Goal: Find specific page/section: Find specific page/section

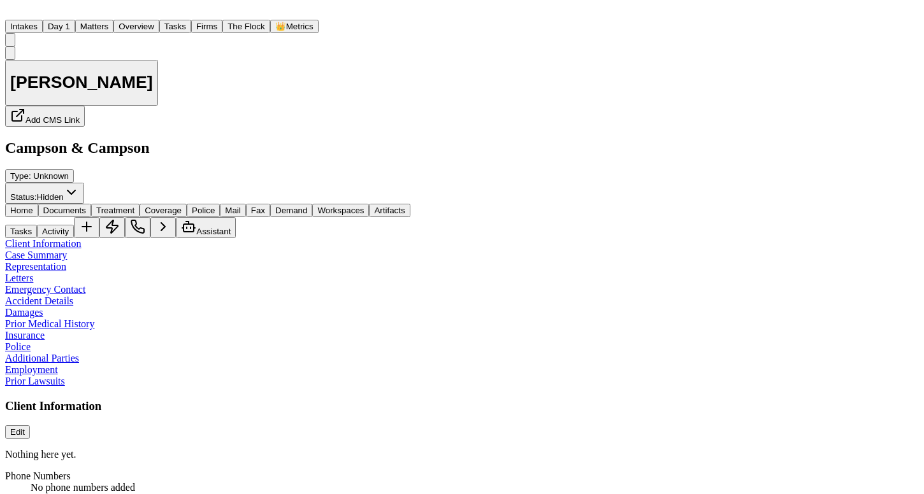
click at [113, 24] on button "Matters" at bounding box center [94, 26] width 38 height 13
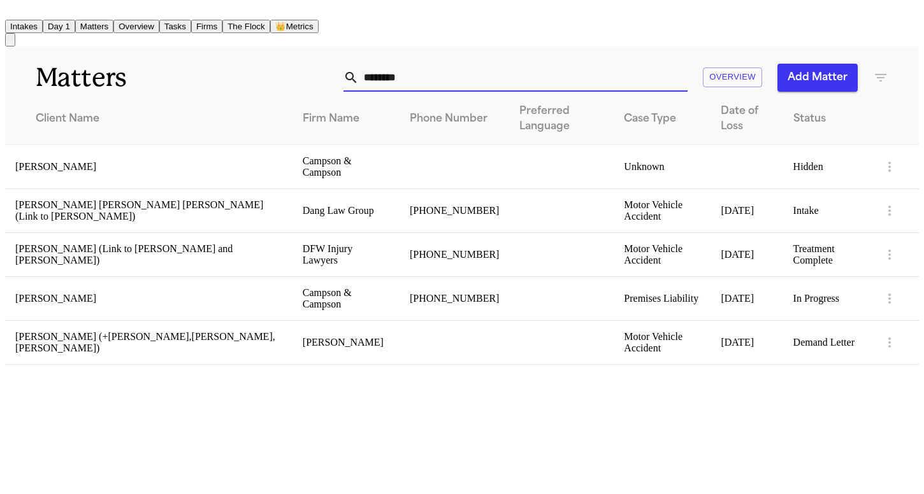
drag, startPoint x: 431, startPoint y: 68, endPoint x: 234, endPoint y: 59, distance: 197.0
click at [234, 59] on div "Matters ******** Overview Add Matter" at bounding box center [462, 70] width 914 height 47
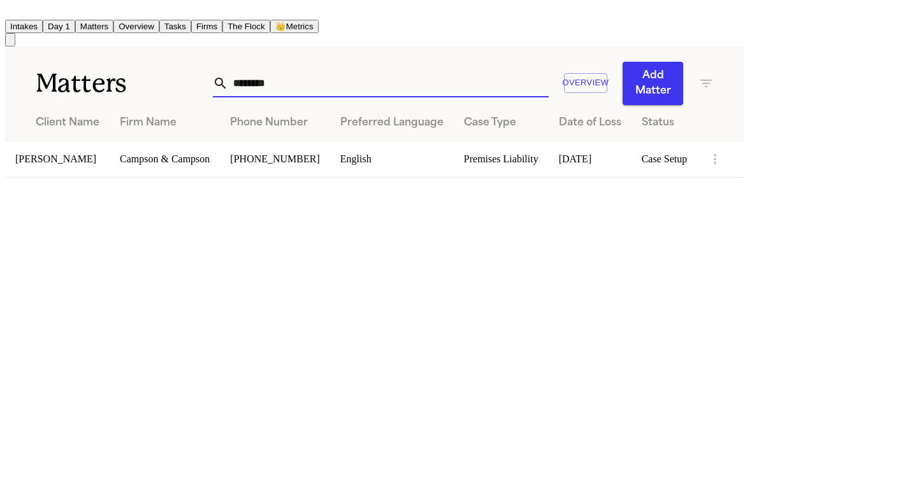
type input "********"
click at [51, 142] on td "[PERSON_NAME]" at bounding box center [57, 159] width 104 height 36
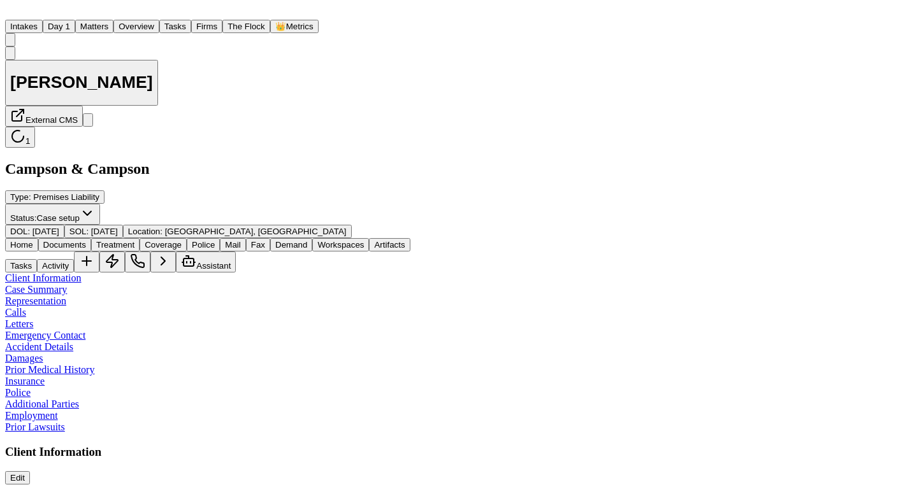
click at [831, 5] on nav "Intakes Day 1 Matters Overview Tasks Firms The Flock 👑 Metrics JF" at bounding box center [462, 25] width 914 height 41
click at [405, 95] on div "[PERSON_NAME] External CMS 1 Campson & Campson Type : Premises Liability Status…" at bounding box center [462, 143] width 914 height 192
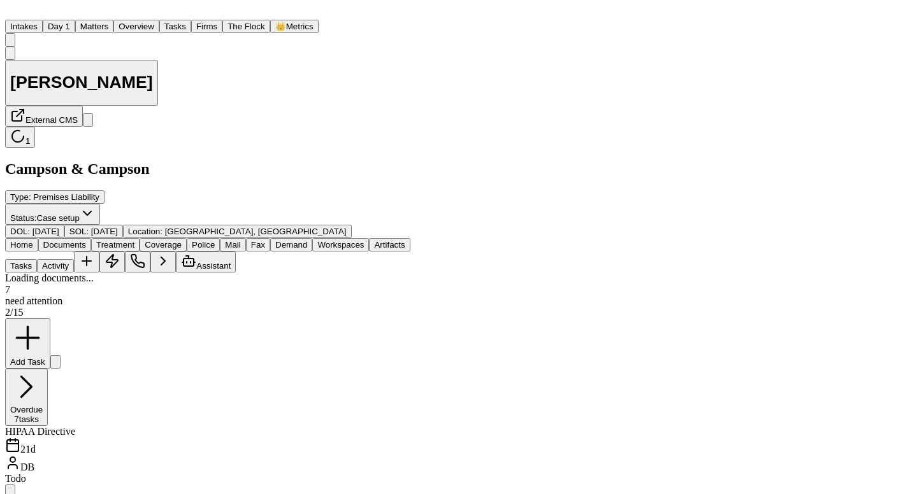
click at [64, 250] on span "button" at bounding box center [64, 250] width 0 height 0
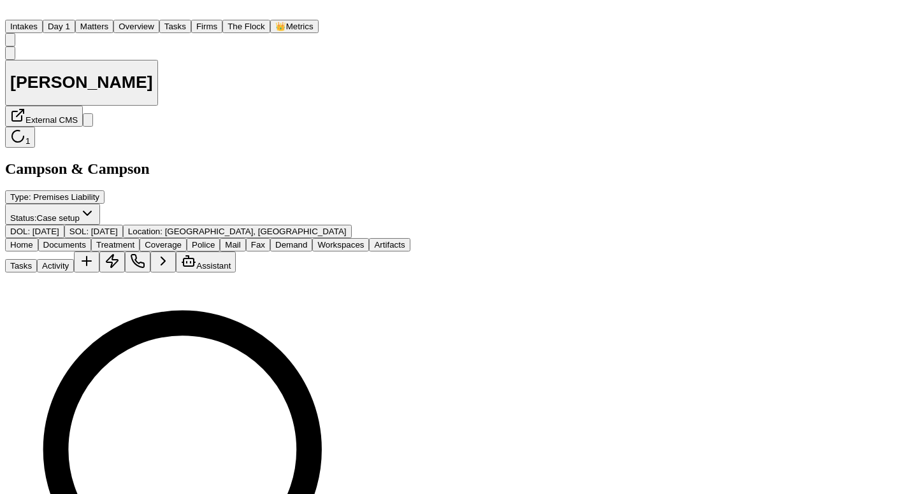
click at [215, 240] on span "Police" at bounding box center [203, 245] width 23 height 10
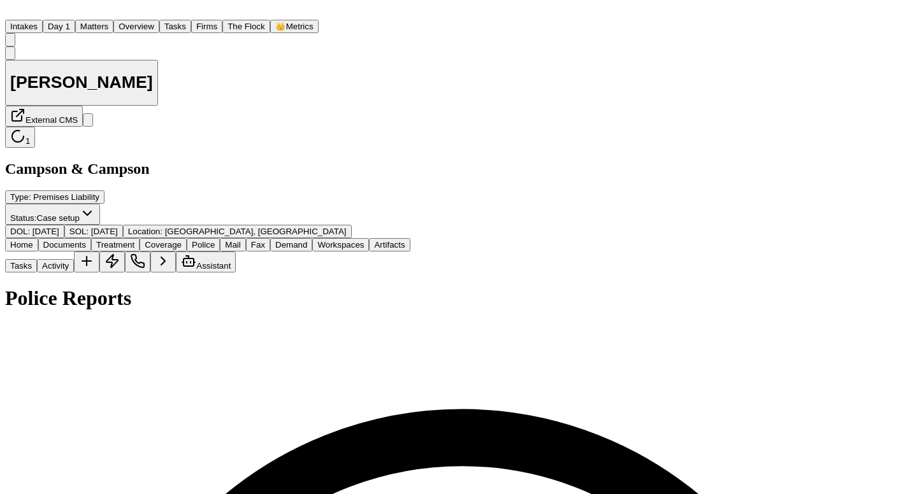
scroll to position [296, 0]
click at [841, 5] on nav "Intakes Day 1 Matters Overview Tasks Firms The Flock 👑 Metrics JF" at bounding box center [462, 25] width 914 height 41
click at [78, 115] on span "External CMS" at bounding box center [51, 120] width 52 height 10
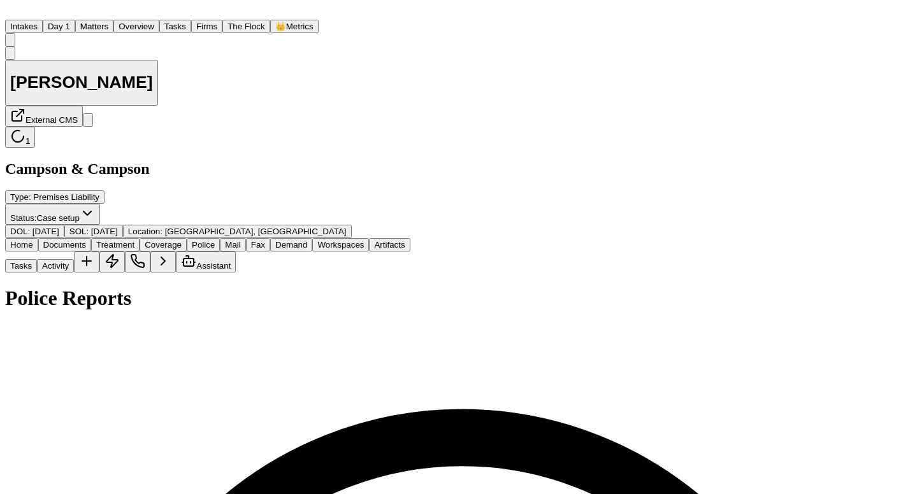
click at [91, 238] on button "Documents" at bounding box center [64, 244] width 53 height 13
